Goal: Information Seeking & Learning: Learn about a topic

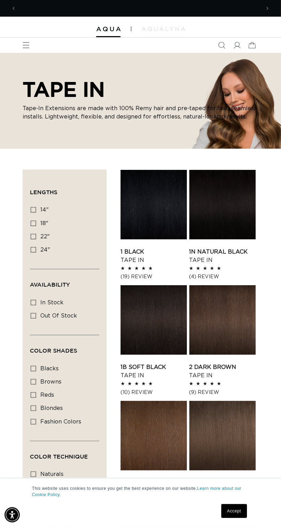
scroll to position [0, 244]
click at [237, 45] on icon at bounding box center [237, 45] width 7 height 7
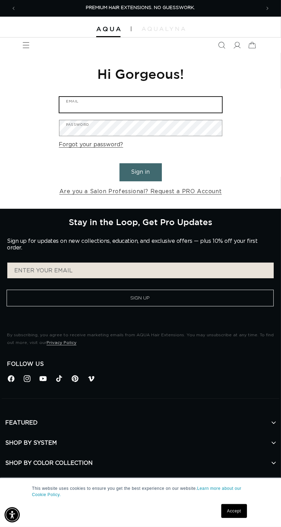
click at [178, 104] on input "Email" at bounding box center [140, 105] width 163 height 16
type input "alaynapeck10@gmail.com"
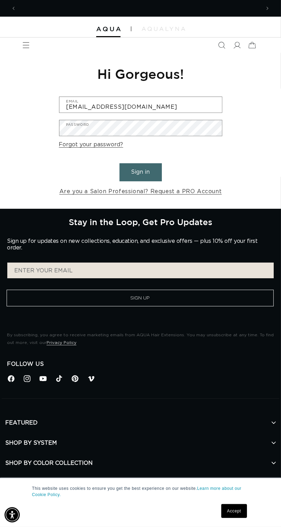
scroll to position [0, 489]
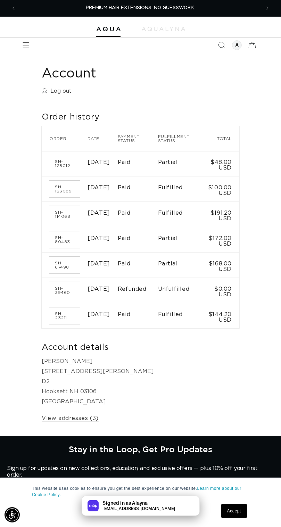
click at [25, 45] on icon "Menu" at bounding box center [26, 45] width 7 height 7
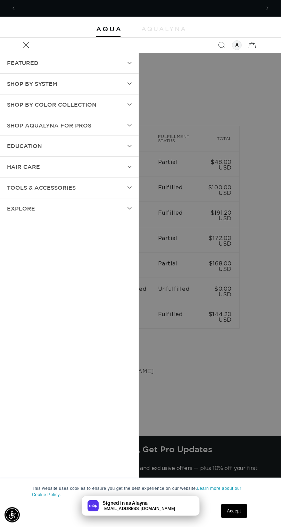
scroll to position [0, 489]
click at [68, 142] on summary "EDUCATION" at bounding box center [69, 146] width 139 height 21
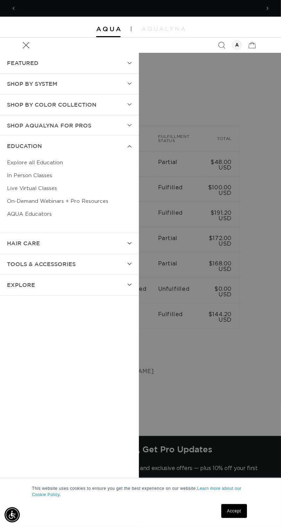
scroll to position [0, 244]
click at [130, 63] on icon at bounding box center [130, 63] width 4 height 3
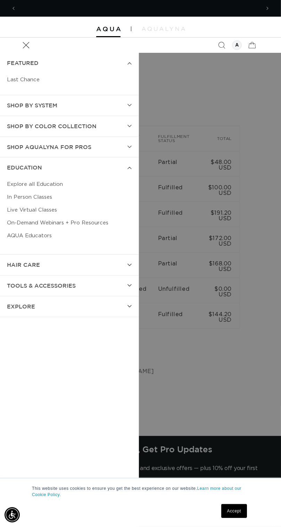
scroll to position [0, 0]
click at [221, 42] on icon "Search" at bounding box center [222, 45] width 7 height 7
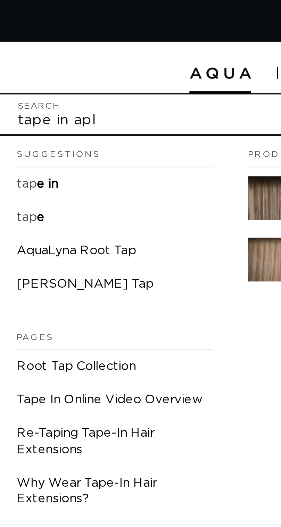
scroll to position [0, 489]
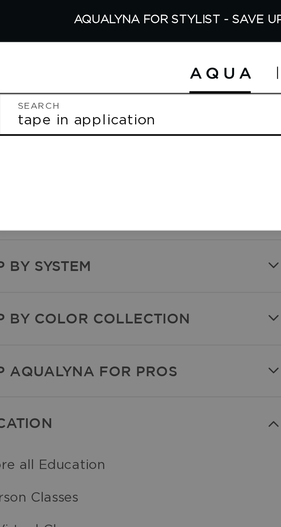
type input "tape in application"
click at [245, 38] on button "Search" at bounding box center [252, 45] width 15 height 15
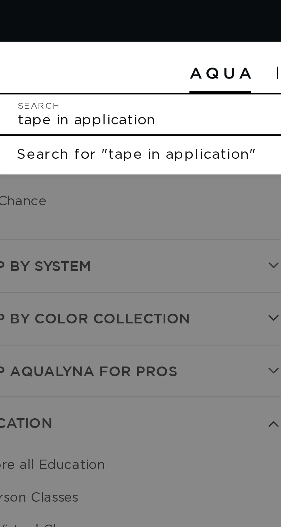
scroll to position [0, 0]
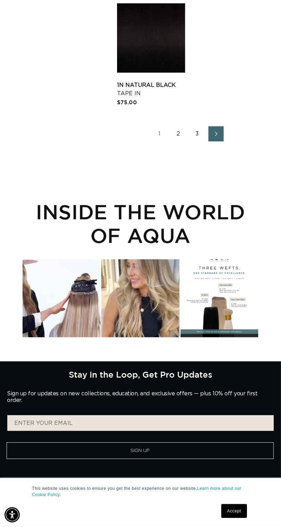
scroll to position [1531, 0]
click at [168, 300] on div "Instagram post opens in a popup" at bounding box center [141, 298] width 78 height 78
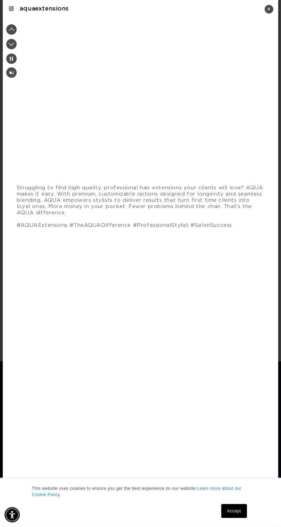
scroll to position [0, 489]
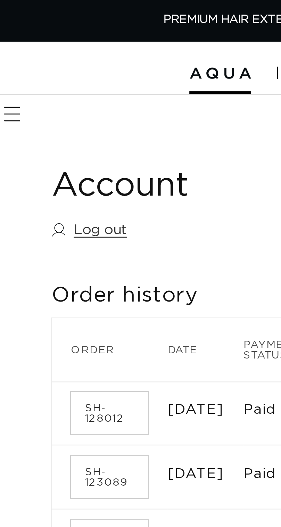
click at [26, 43] on icon "Menu" at bounding box center [26, 45] width 7 height 7
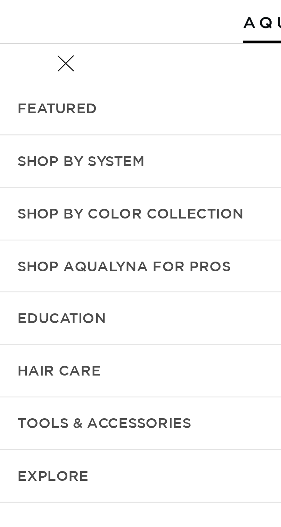
scroll to position [0, 489]
click at [22, 144] on span "EDUCATION" at bounding box center [24, 146] width 35 height 10
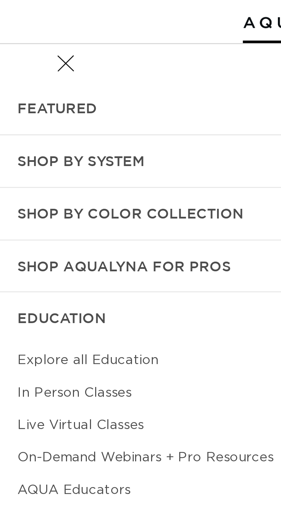
scroll to position [0, 0]
click at [14, 167] on link "Explore all Education" at bounding box center [69, 162] width 125 height 13
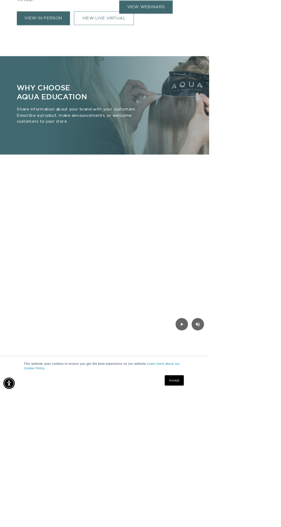
scroll to position [408, 0]
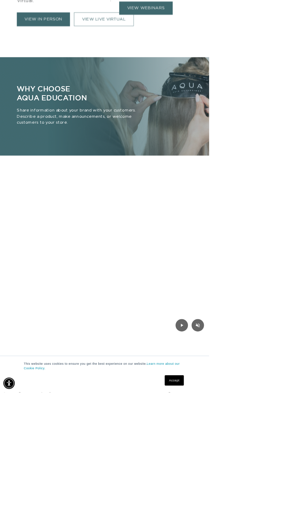
click at [232, 20] on link "view webinars" at bounding box center [196, 11] width 72 height 18
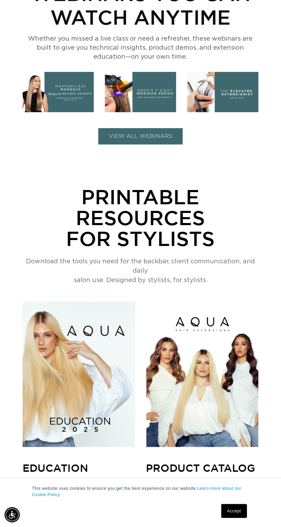
click at [153, 131] on button "VIEW ALL WEBINARS" at bounding box center [140, 136] width 84 height 16
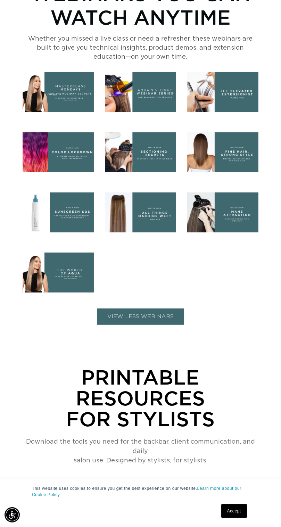
scroll to position [0, 244]
click at [125, 309] on button "VIEW Less WEBINARS" at bounding box center [140, 317] width 87 height 16
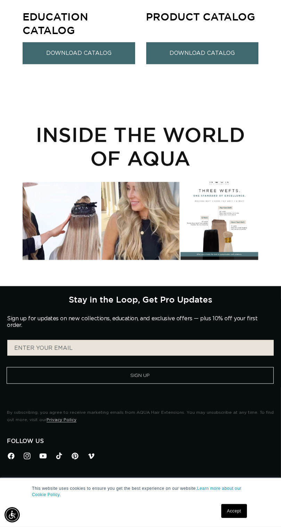
scroll to position [689, 0]
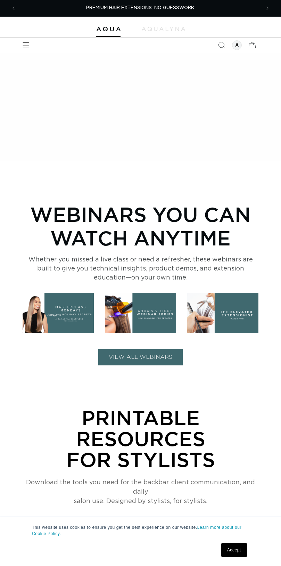
scroll to position [221, 0]
